Goal: Complete application form: Complete application form

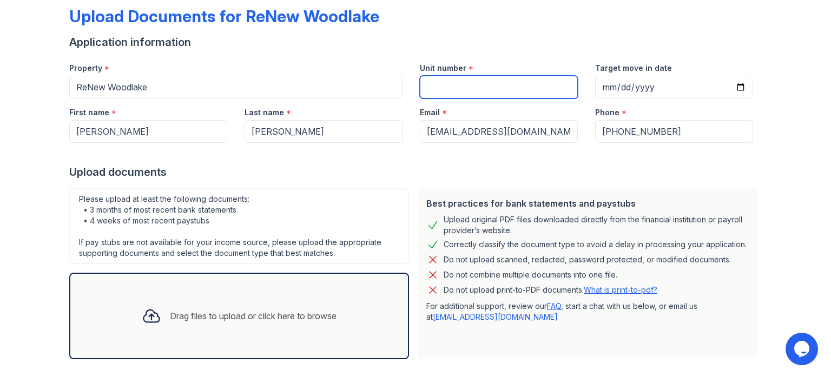
click at [481, 93] on input "Unit number" at bounding box center [499, 87] width 158 height 23
type input "2610 Unit 5"
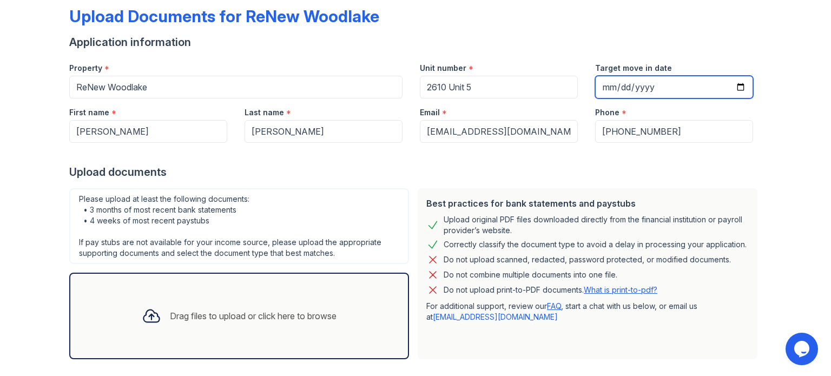
click at [639, 82] on input "Target move in date" at bounding box center [674, 87] width 158 height 23
click at [597, 88] on input "Target move in date" at bounding box center [674, 87] width 158 height 23
click at [610, 84] on input "Target move in date" at bounding box center [674, 87] width 158 height 23
type input "[DATE]"
click at [550, 172] on div "Upload documents" at bounding box center [415, 172] width 693 height 15
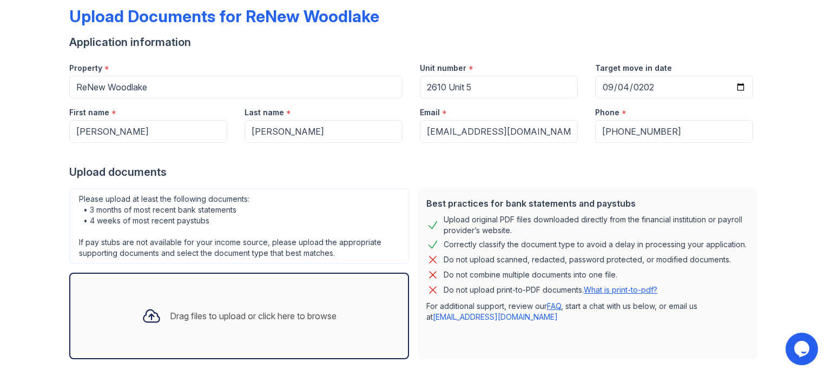
click at [319, 307] on div "Drag files to upload or click here to browse" at bounding box center [239, 316] width 212 height 37
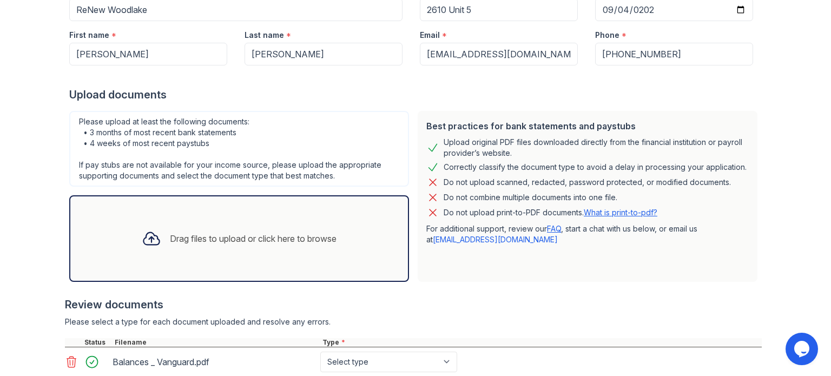
scroll to position [236, 0]
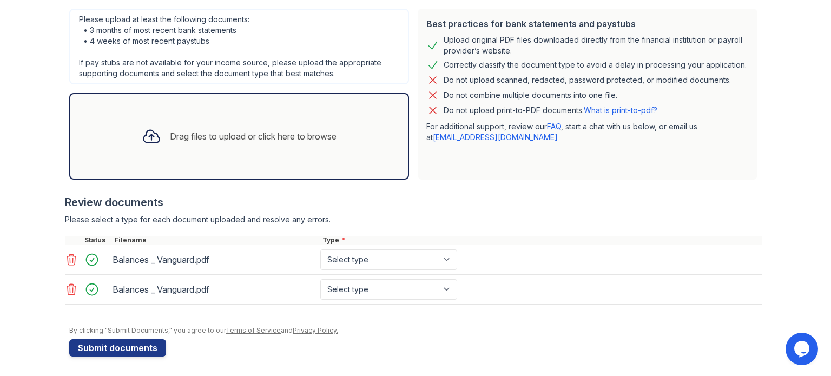
click at [65, 287] on icon at bounding box center [71, 289] width 13 height 13
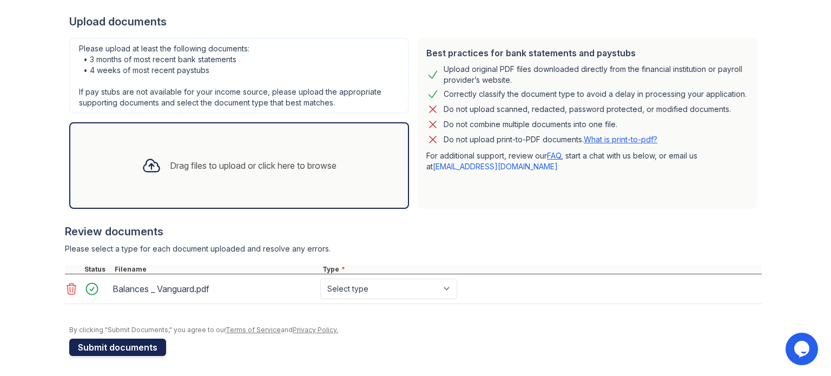
click at [137, 340] on button "Submit documents" at bounding box center [117, 347] width 97 height 17
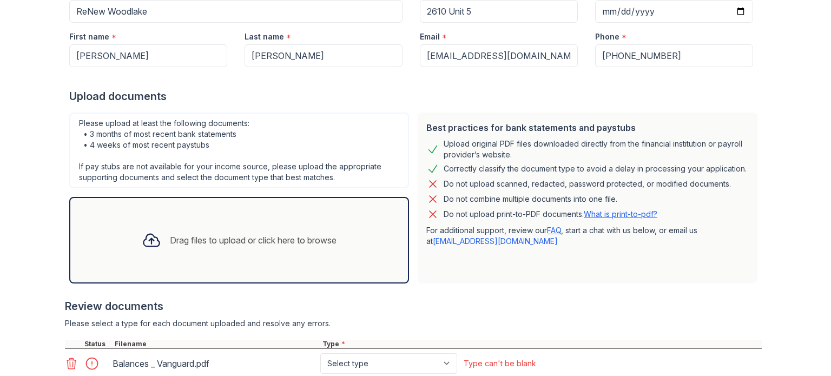
scroll to position [272, 0]
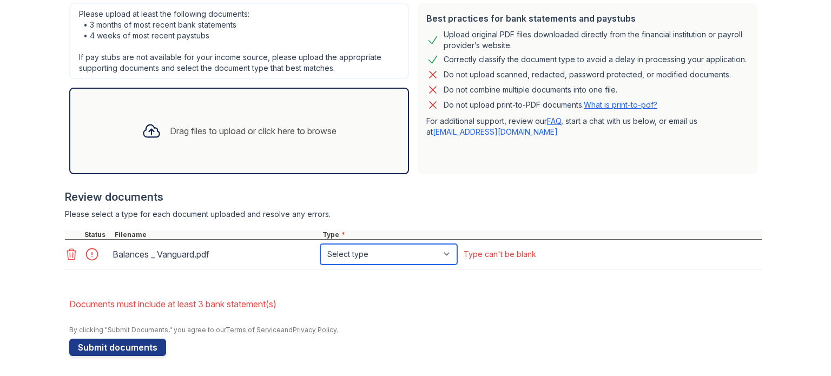
click at [383, 253] on select "Select type Paystub Bank Statement Offer Letter Tax Documents Benefit Award Let…" at bounding box center [388, 254] width 137 height 21
select select "investment_account_statement"
click at [320, 244] on select "Select type Paystub Bank Statement Offer Letter Tax Documents Benefit Award Let…" at bounding box center [388, 254] width 137 height 21
click at [521, 303] on li "Documents must include at least 3 bank statement(s)" at bounding box center [415, 304] width 693 height 22
click at [525, 255] on div "Type can't be blank" at bounding box center [500, 254] width 73 height 11
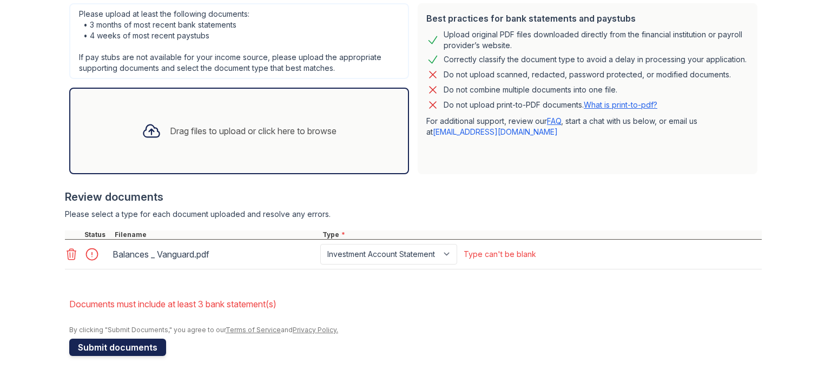
click at [121, 344] on button "Submit documents" at bounding box center [117, 347] width 97 height 17
click at [229, 134] on div "Drag files to upload or click here to browse" at bounding box center [253, 130] width 167 height 13
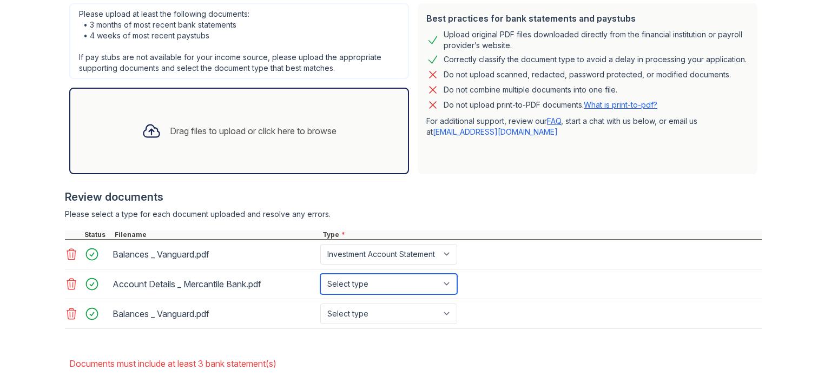
click at [383, 277] on select "Select type Paystub Bank Statement Offer Letter Tax Documents Benefit Award Let…" at bounding box center [388, 284] width 137 height 21
select select "investment_account_statement"
click at [320, 274] on select "Select type Paystub Bank Statement Offer Letter Tax Documents Benefit Award Let…" at bounding box center [388, 284] width 137 height 21
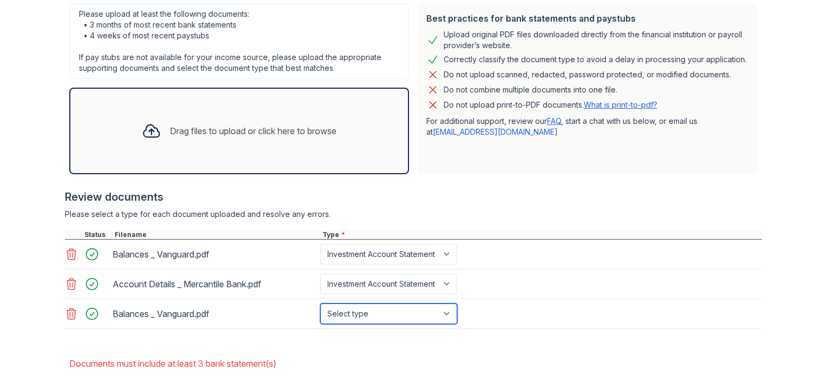
click at [356, 320] on select "Select type Paystub Bank Statement Offer Letter Tax Documents Benefit Award Let…" at bounding box center [388, 314] width 137 height 21
select select "bank_statement"
click at [320, 304] on select "Select type Paystub Bank Statement Offer Letter Tax Documents Benefit Award Let…" at bounding box center [388, 314] width 137 height 21
click at [576, 301] on div "Balances _ Vanguard.pdf Select type Paystub Bank Statement Offer Letter Tax Doc…" at bounding box center [413, 314] width 697 height 30
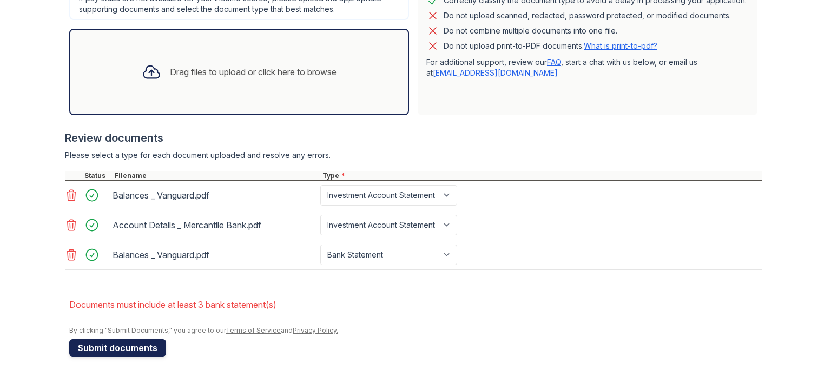
click at [131, 343] on button "Submit documents" at bounding box center [117, 347] width 97 height 17
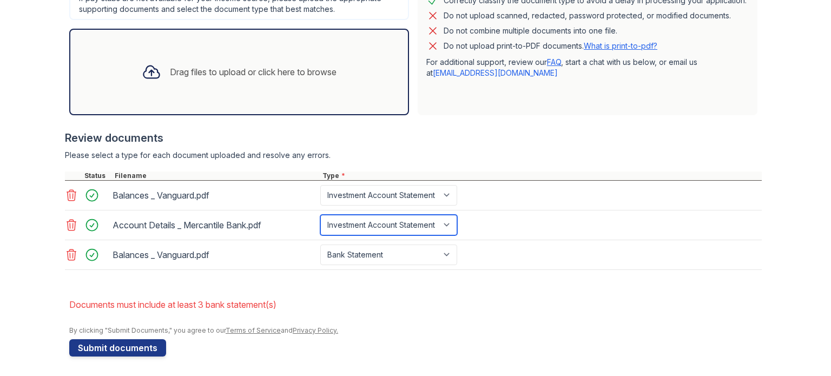
click at [359, 227] on select "Paystub Bank Statement Offer Letter Tax Documents Benefit Award Letter Investme…" at bounding box center [388, 225] width 137 height 21
select select "bank_statement"
click at [320, 215] on select "Paystub Bank Statement Offer Letter Tax Documents Benefit Award Letter Investme…" at bounding box center [388, 225] width 137 height 21
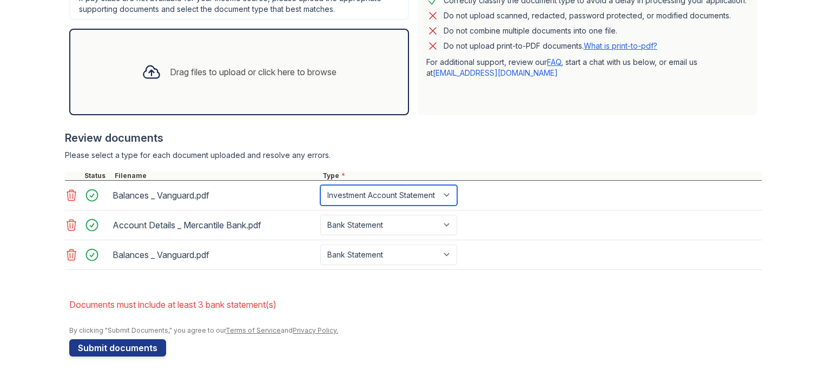
click at [397, 190] on select "Paystub Bank Statement Offer Letter Tax Documents Benefit Award Letter Investme…" at bounding box center [388, 195] width 137 height 21
select select "bank_statement"
click at [320, 185] on select "Paystub Bank Statement Offer Letter Tax Documents Benefit Award Letter Investme…" at bounding box center [388, 195] width 137 height 21
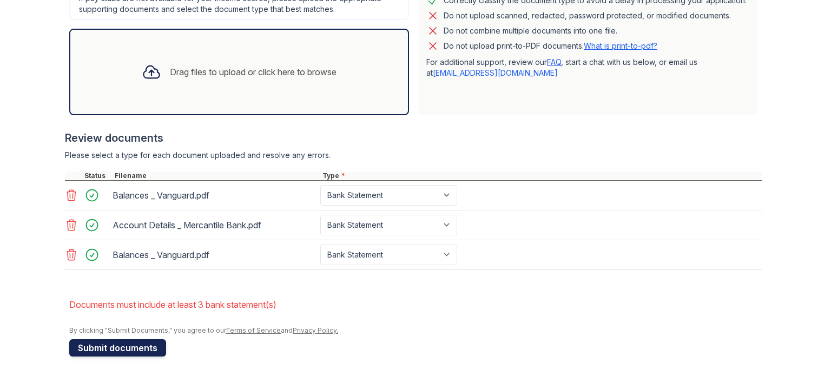
click at [124, 346] on button "Submit documents" at bounding box center [117, 347] width 97 height 17
